Goal: Transaction & Acquisition: Purchase product/service

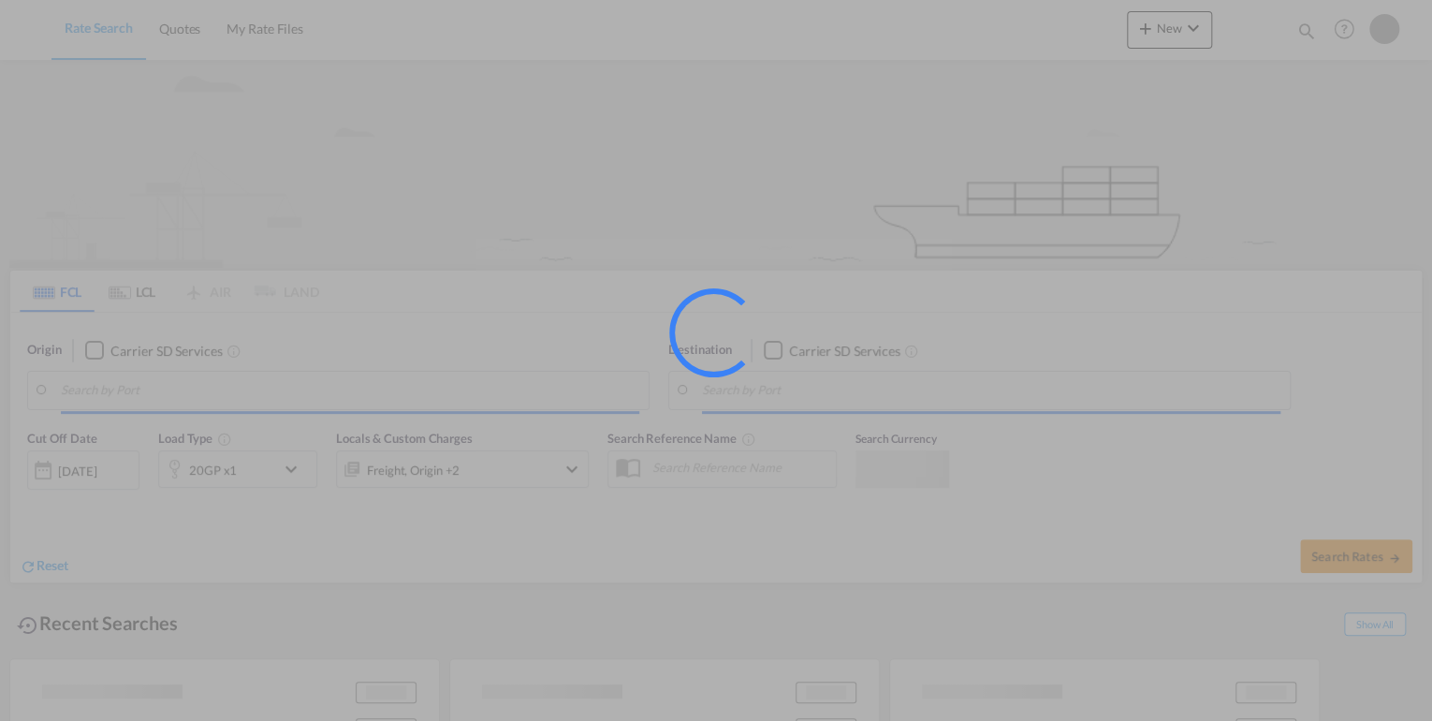
type input "[GEOGRAPHIC_DATA], DEBRV"
type input "[GEOGRAPHIC_DATA], QADOH"
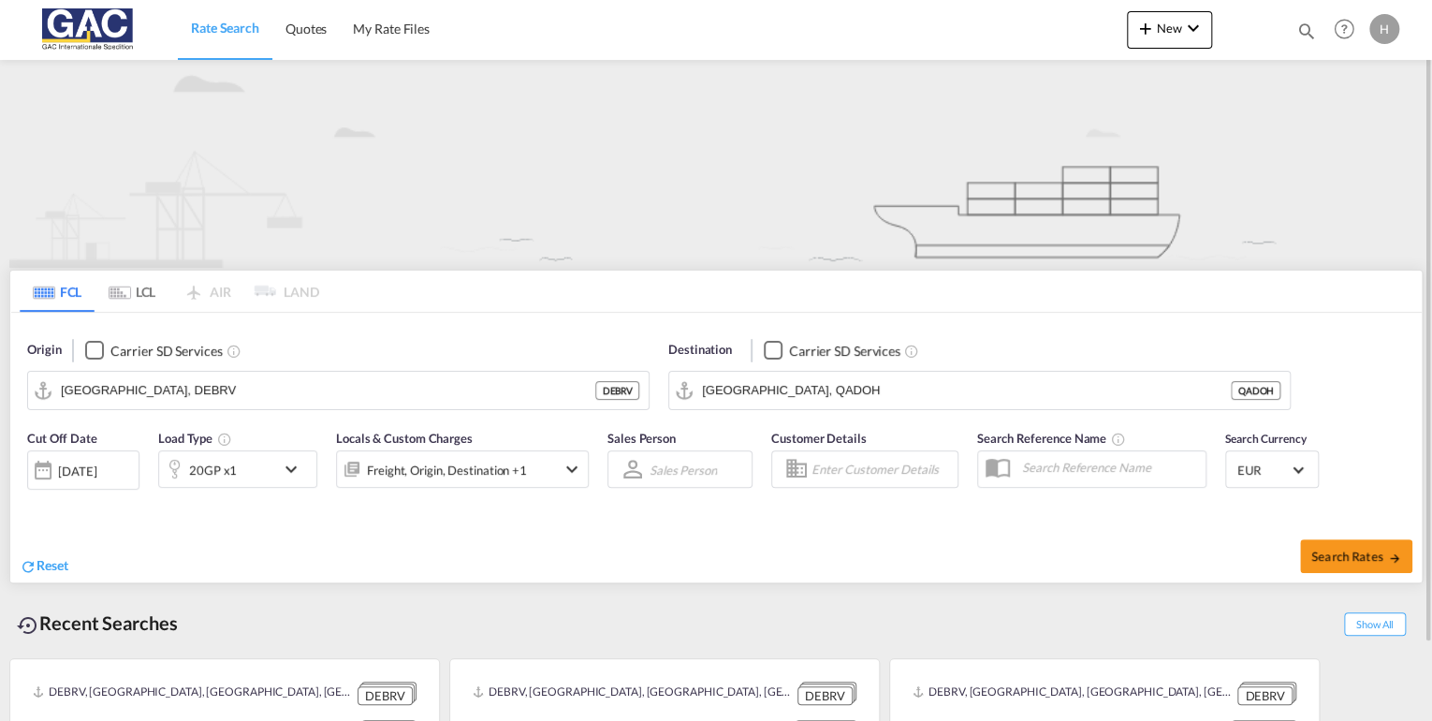
click at [299, 467] on md-icon "icon-chevron-down" at bounding box center [296, 469] width 32 height 22
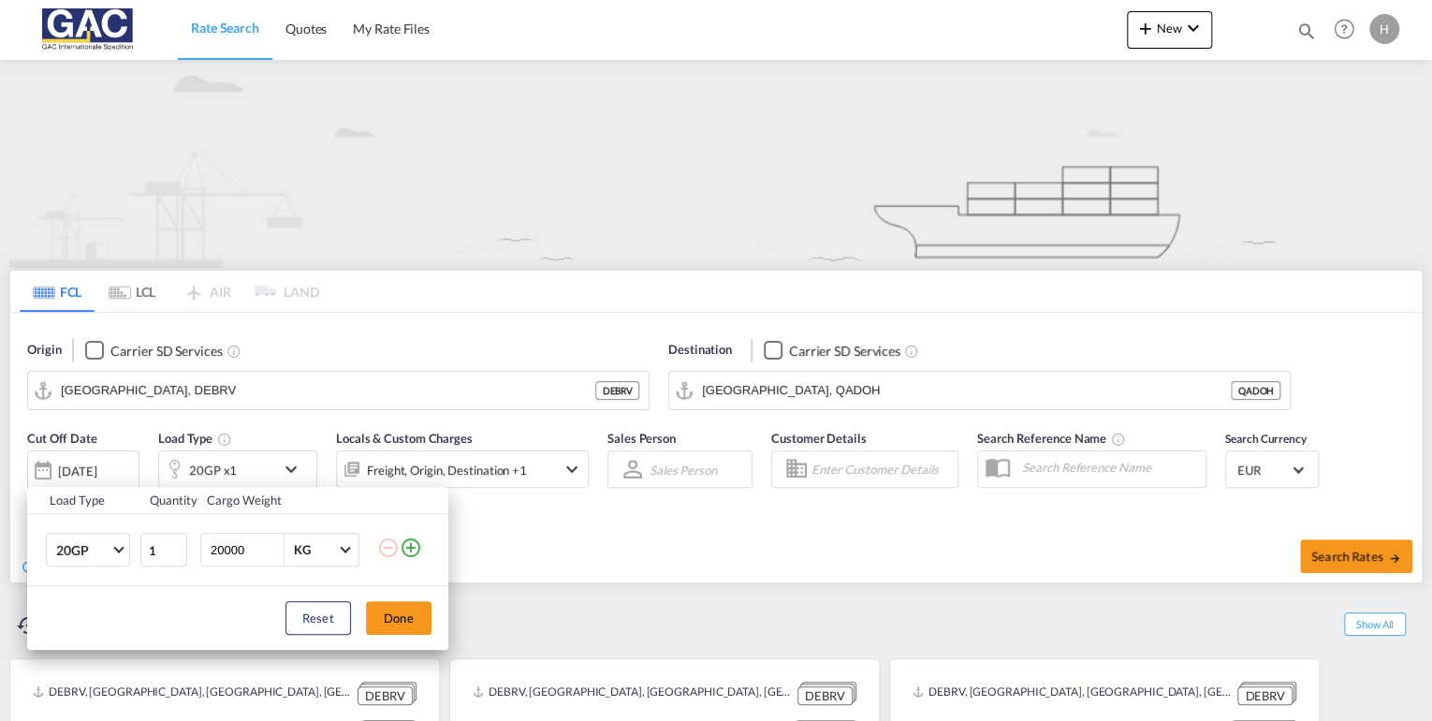
click at [257, 392] on div "Load Type Quantity Cargo Weight 20GP 20GP 40GP 40HC 45HC 20RE 40RE 40HR 20OT 40…" at bounding box center [716, 360] width 1432 height 721
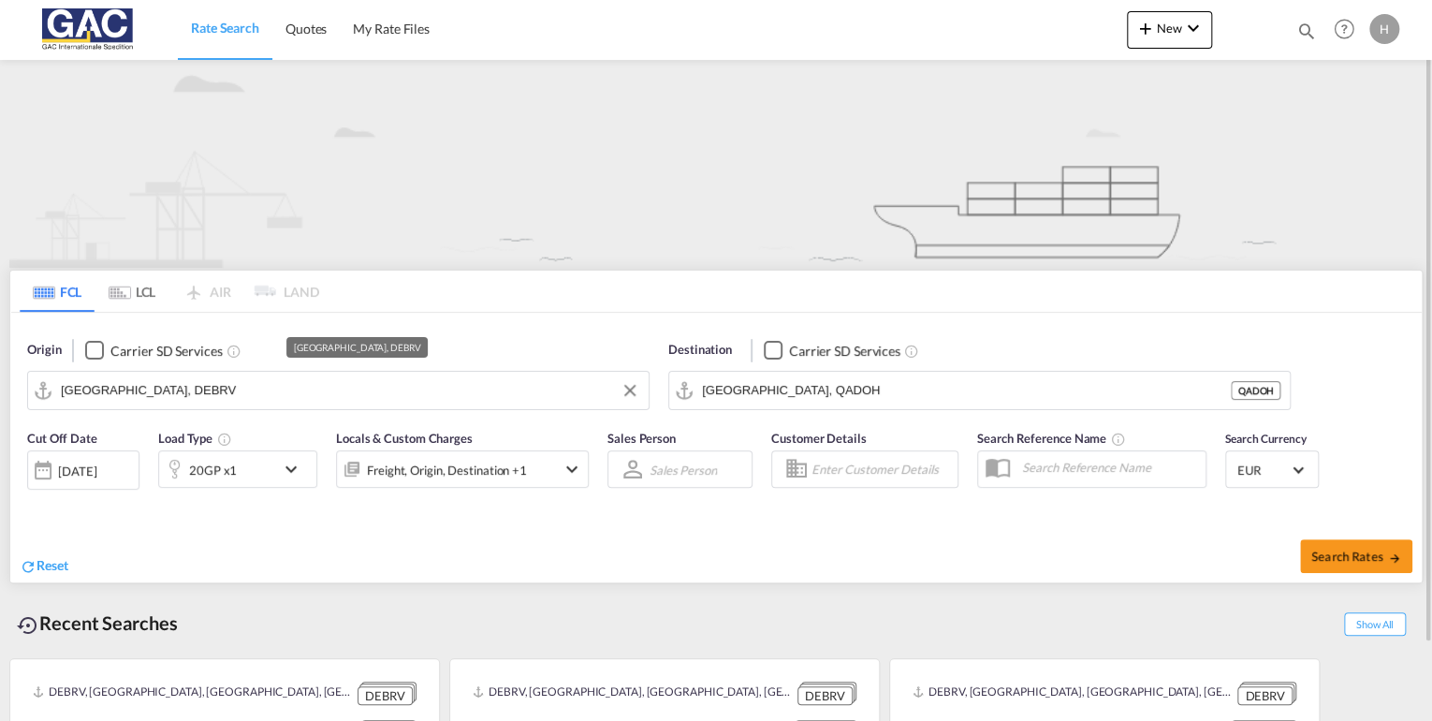
click at [248, 389] on input "[GEOGRAPHIC_DATA], DEBRV" at bounding box center [350, 390] width 578 height 28
click at [356, 377] on input "[GEOGRAPHIC_DATA], DEBRV" at bounding box center [350, 390] width 578 height 28
click at [311, 26] on span "Quotes" at bounding box center [305, 29] width 41 height 16
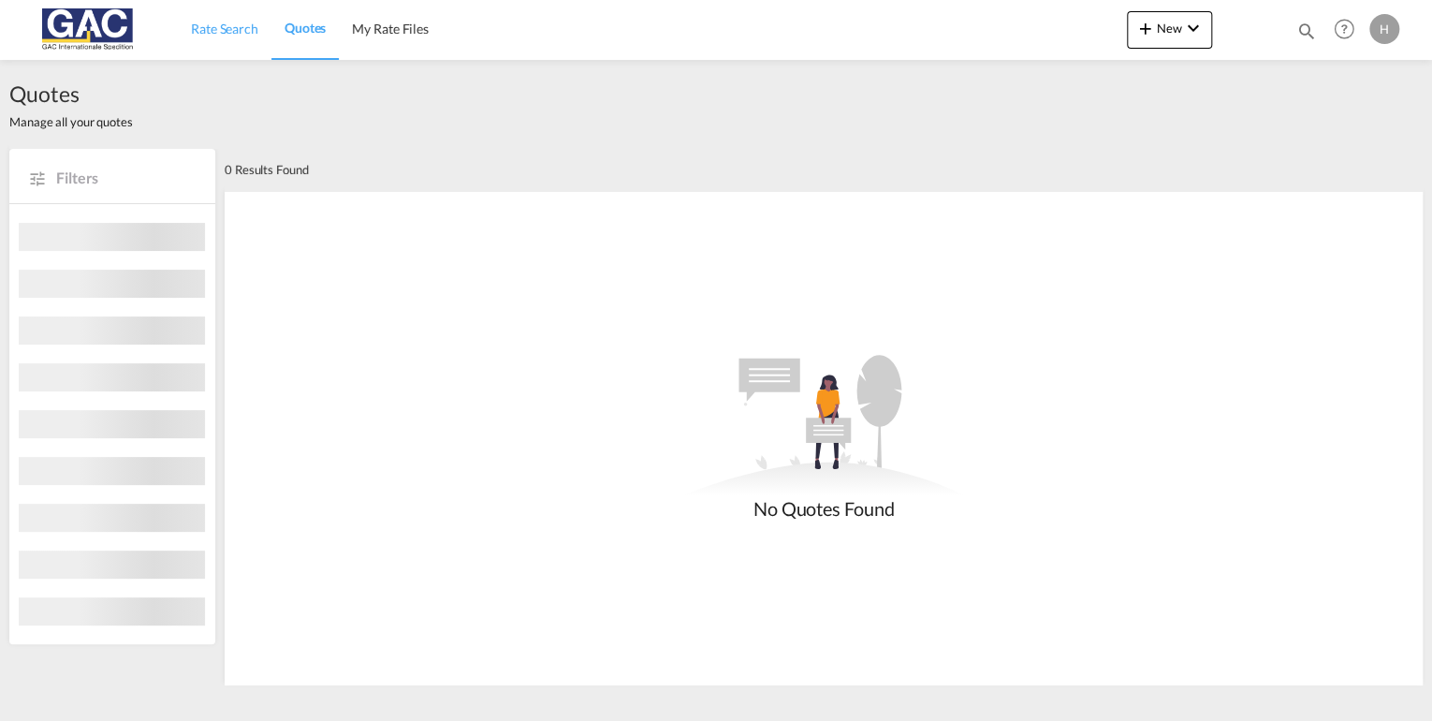
click at [236, 30] on span "Rate Search" at bounding box center [224, 29] width 67 height 16
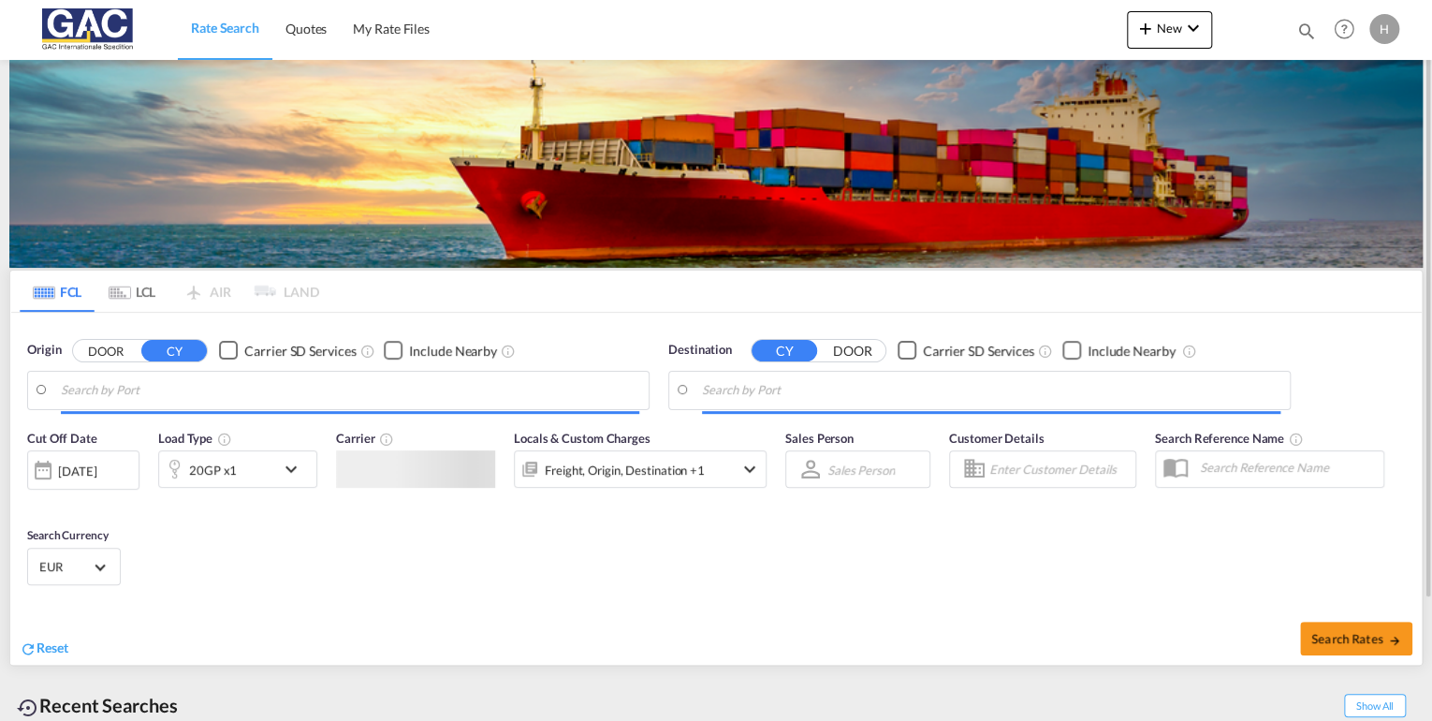
type input "[GEOGRAPHIC_DATA], DEBRV"
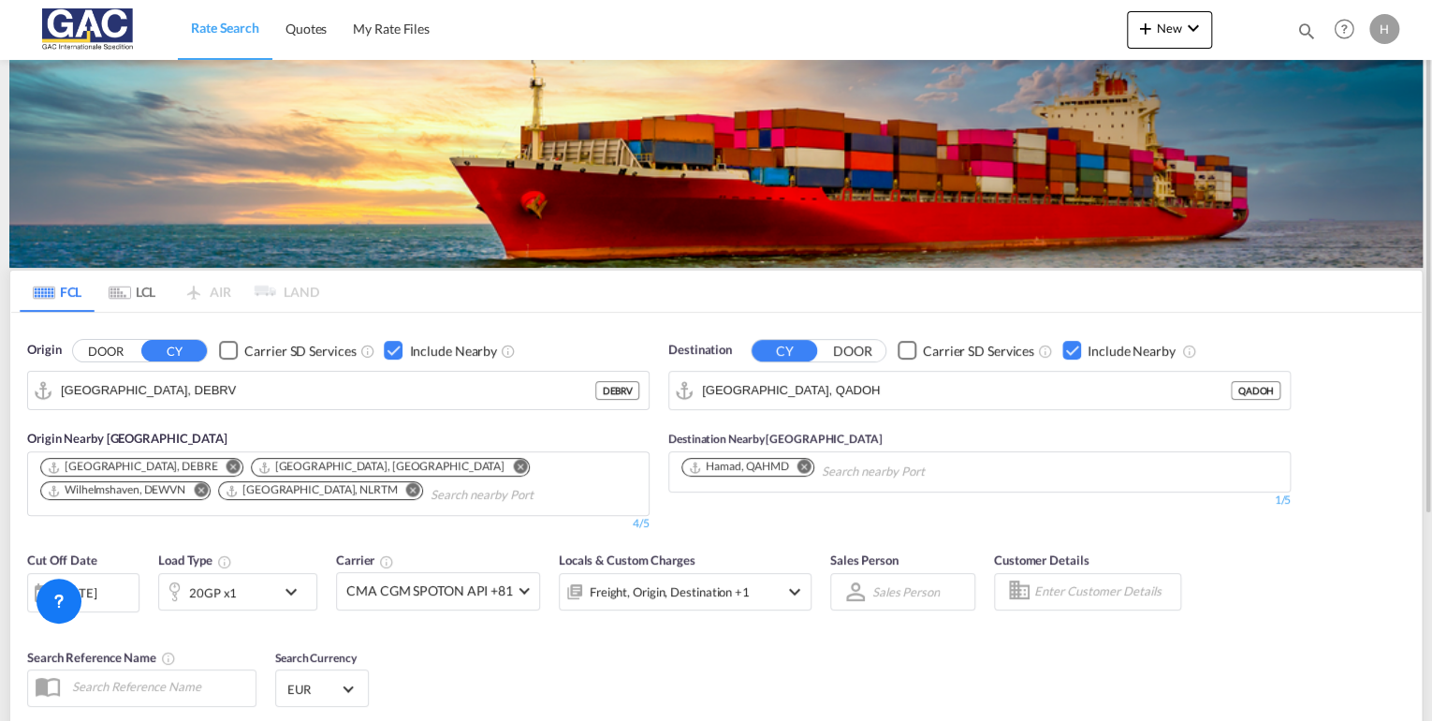
click at [807, 459] on md-icon "Remove" at bounding box center [804, 466] width 14 height 14
click at [1072, 343] on div "Checkbox No Ink" at bounding box center [1071, 350] width 19 height 19
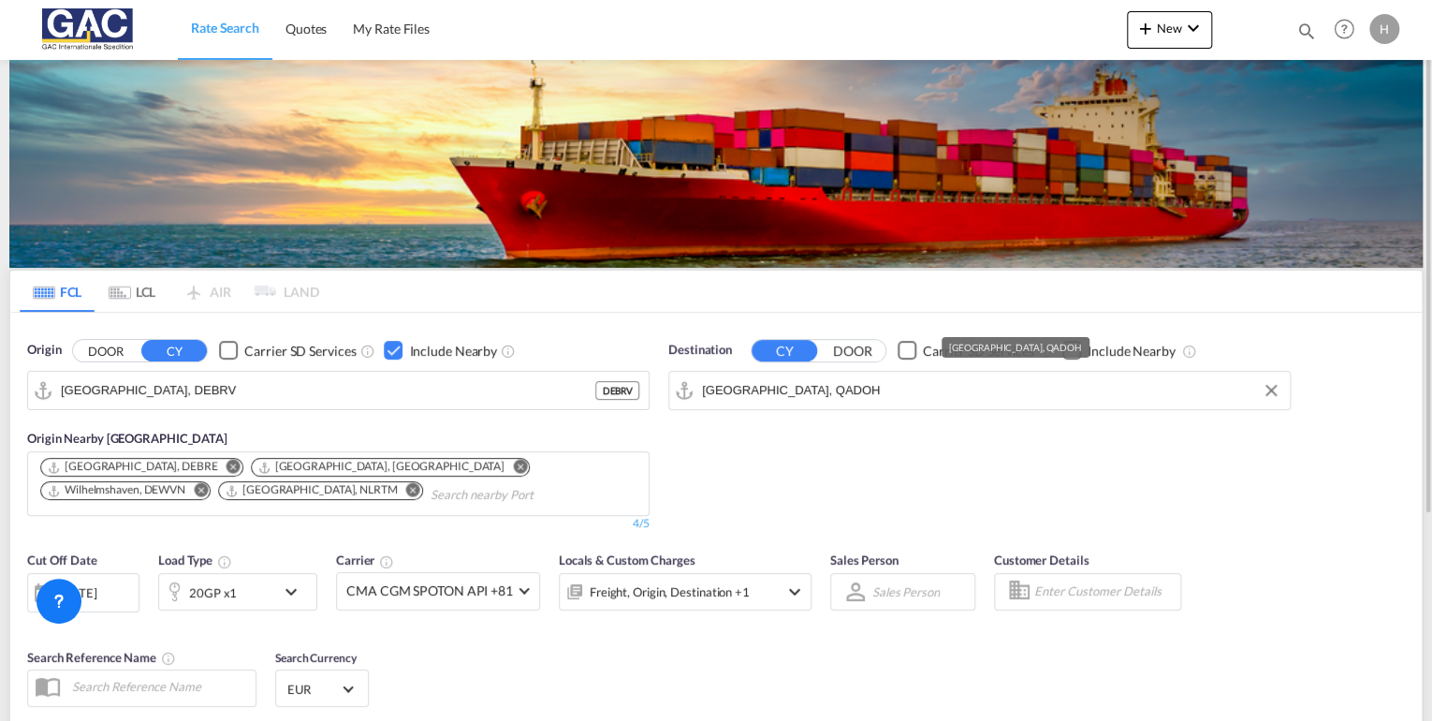
click at [992, 379] on input "[GEOGRAPHIC_DATA], QADOH" at bounding box center [991, 390] width 578 height 28
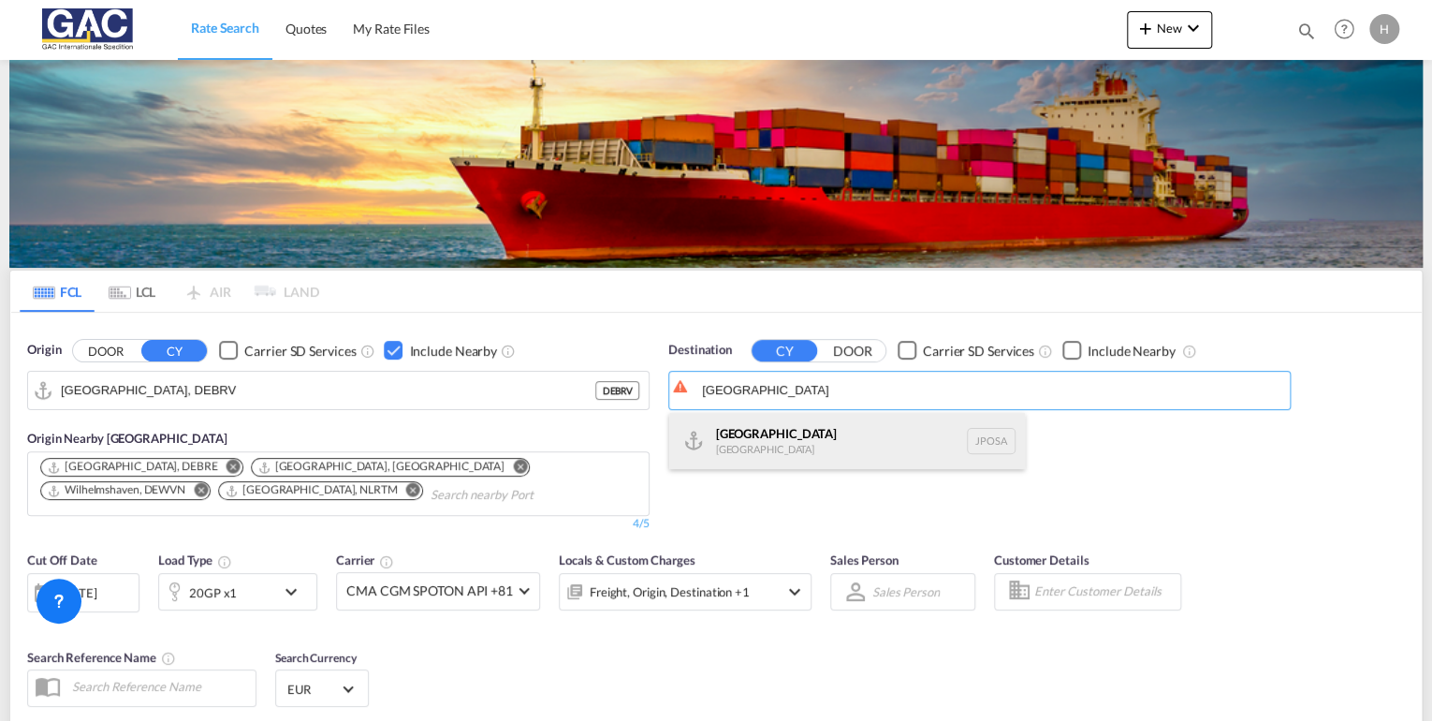
click at [788, 445] on div "Osaka [GEOGRAPHIC_DATA] JPOSA" at bounding box center [847, 441] width 356 height 56
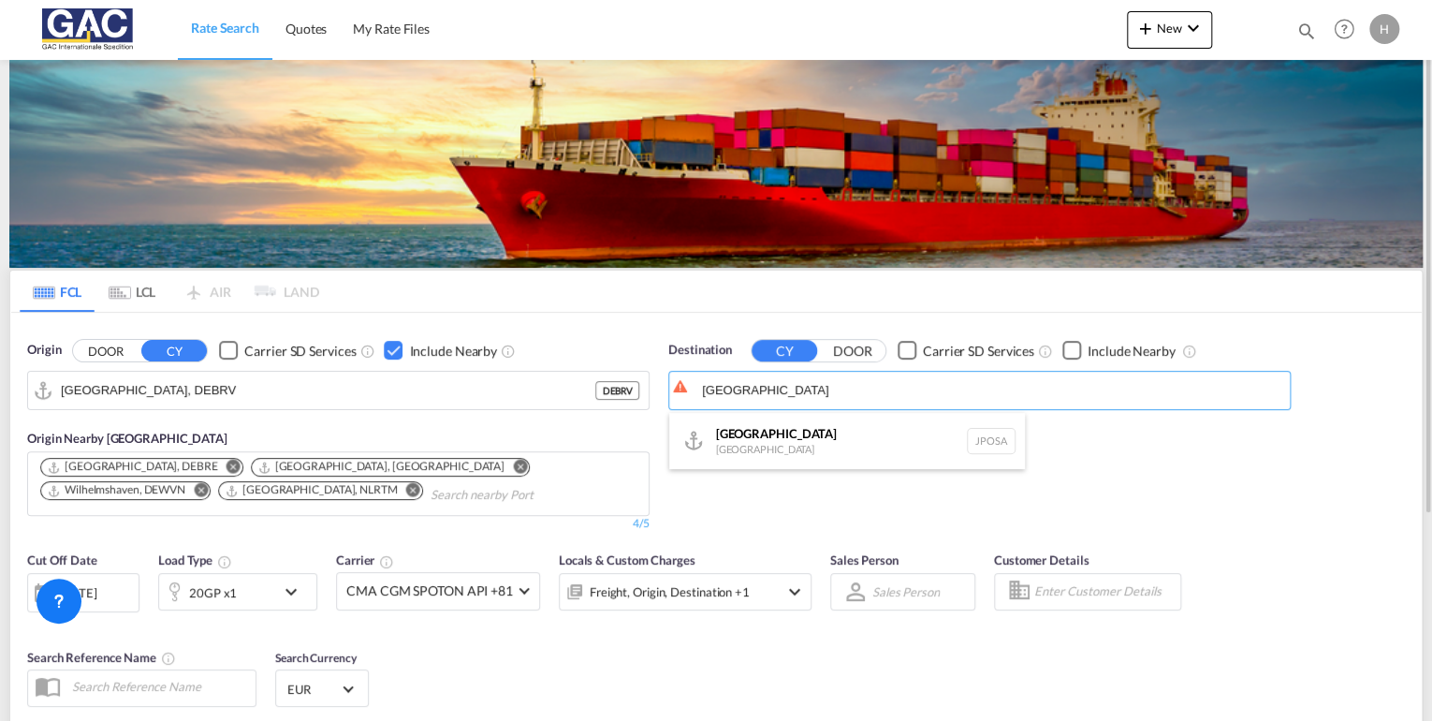
type input "[GEOGRAPHIC_DATA], [GEOGRAPHIC_DATA]"
click at [1068, 353] on div "Checkbox No Ink" at bounding box center [1071, 350] width 19 height 19
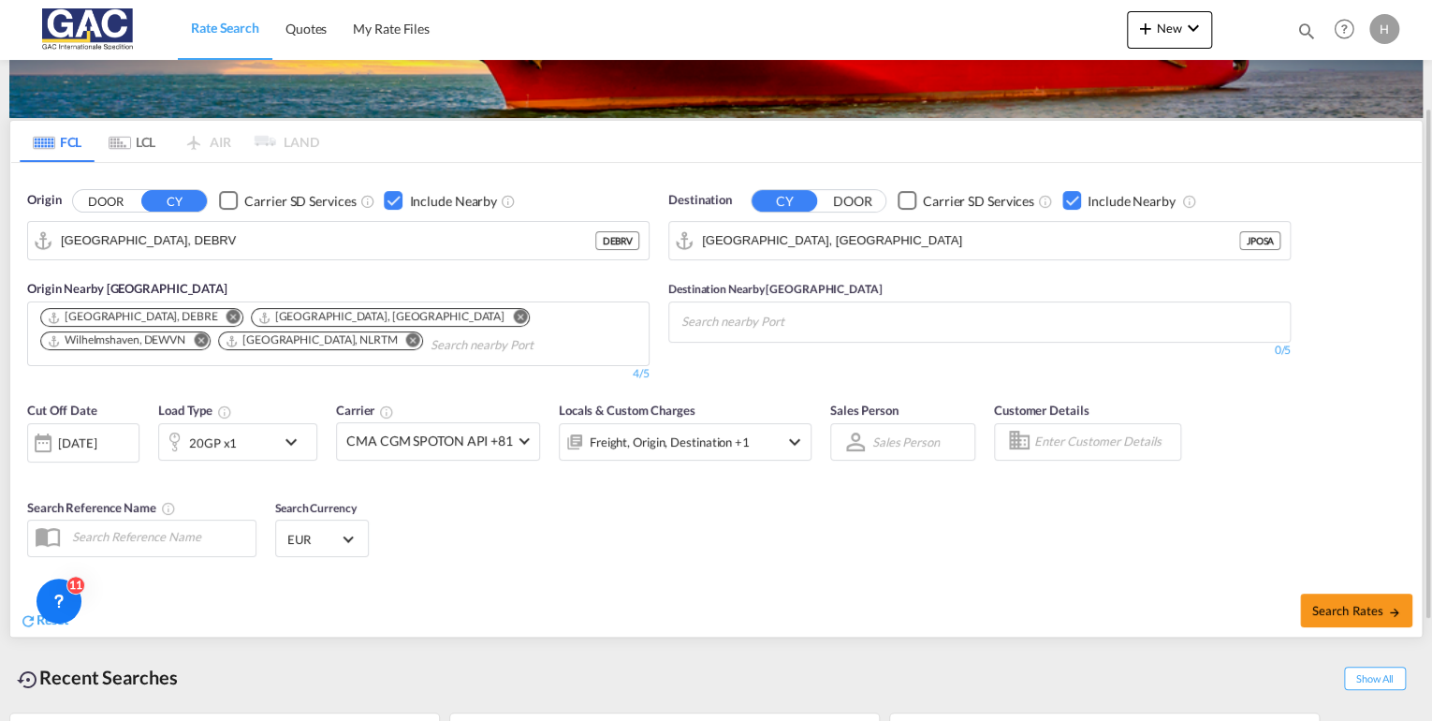
click at [1072, 198] on div "Checkbox No Ink" at bounding box center [1071, 200] width 19 height 19
click at [1358, 615] on span "Search Rates" at bounding box center [1356, 610] width 90 height 15
type input "DEBRV to JPOSA / [DATE]"
